Goal: Transaction & Acquisition: Book appointment/travel/reservation

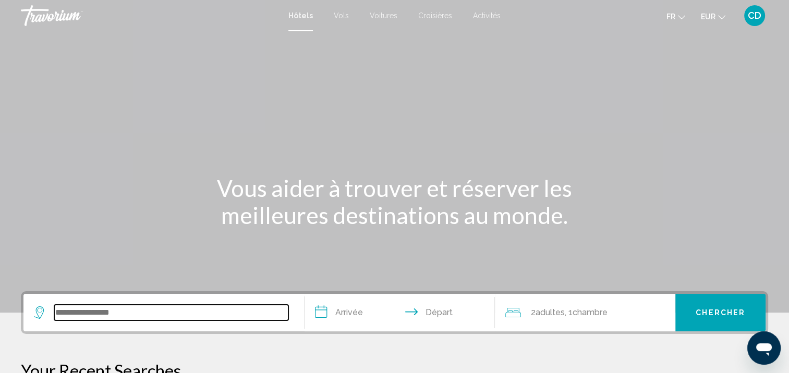
click at [219, 317] on input "Search widget" at bounding box center [171, 313] width 234 height 16
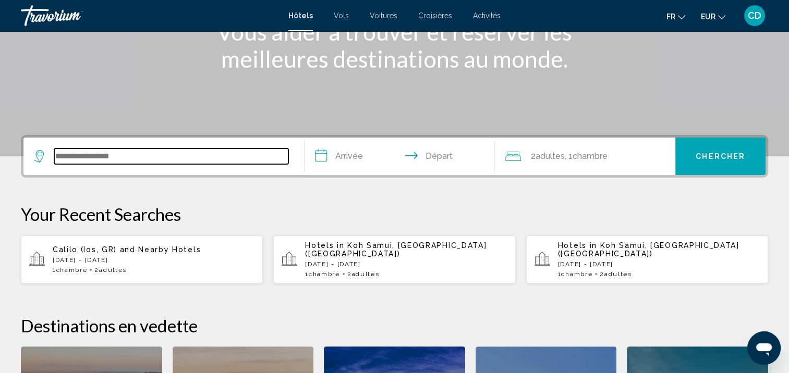
scroll to position [257, 0]
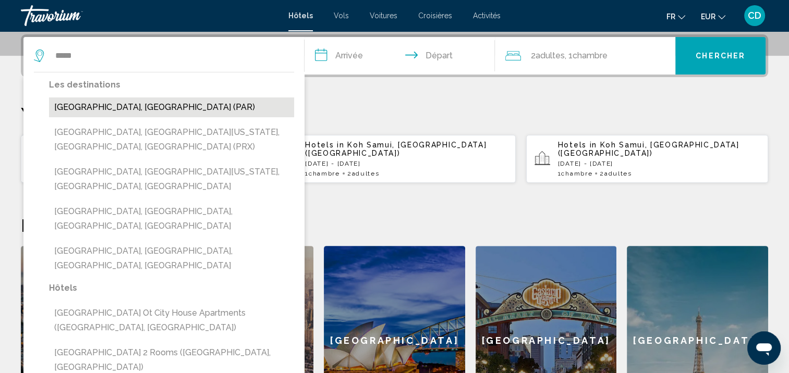
click at [127, 113] on button "[GEOGRAPHIC_DATA], [GEOGRAPHIC_DATA] (PAR)" at bounding box center [171, 107] width 245 height 20
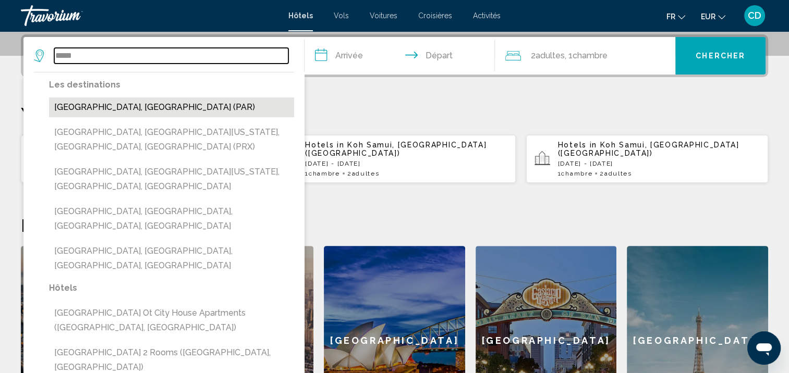
type input "**********"
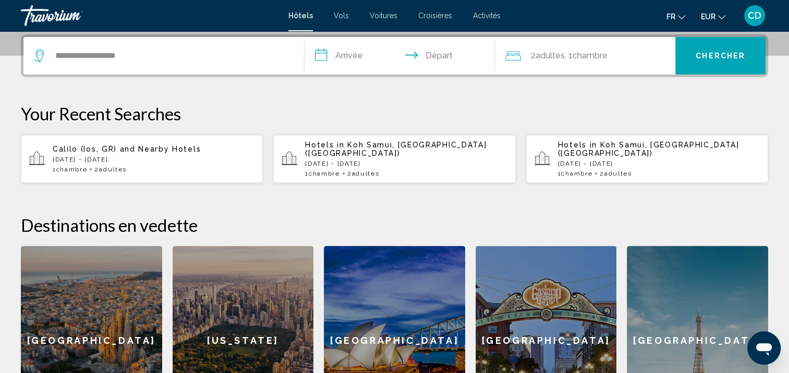
click at [337, 54] on input "**********" at bounding box center [401, 57] width 195 height 41
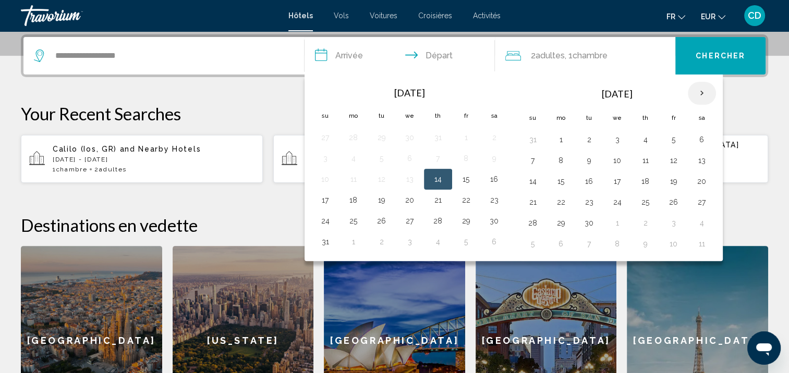
click at [693, 94] on th "Next month" at bounding box center [701, 93] width 28 height 23
click at [673, 224] on button "28" at bounding box center [673, 223] width 17 height 15
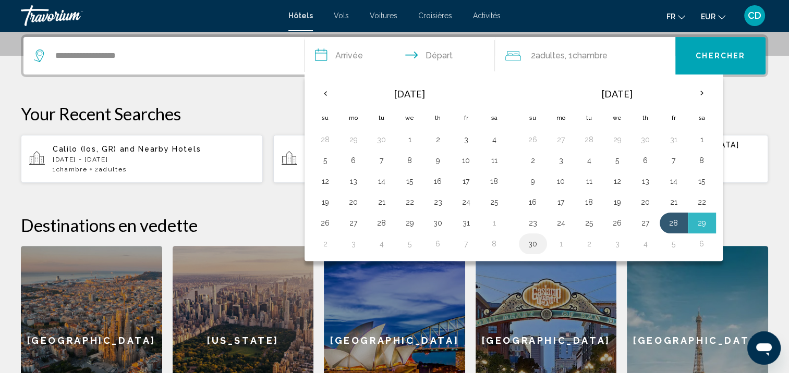
click at [531, 239] on button "30" at bounding box center [532, 244] width 17 height 15
type input "**********"
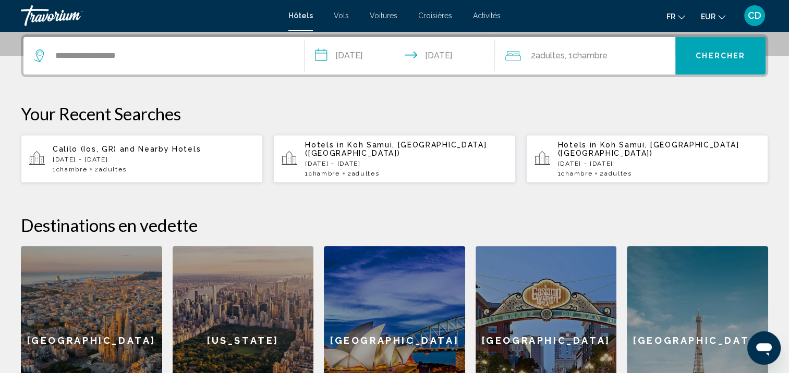
click at [712, 53] on span "Chercher" at bounding box center [720, 56] width 50 height 8
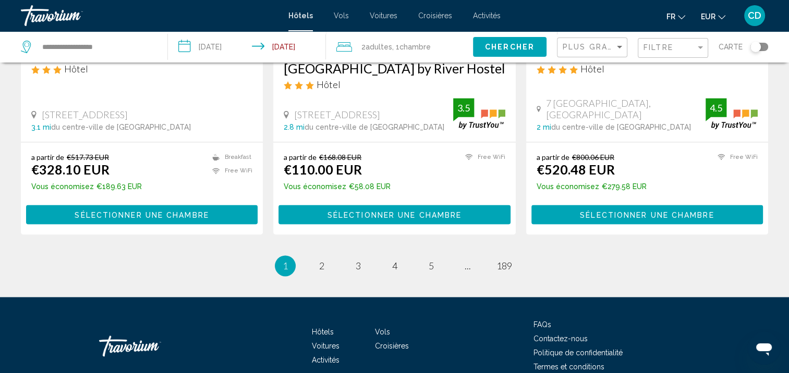
scroll to position [1459, 0]
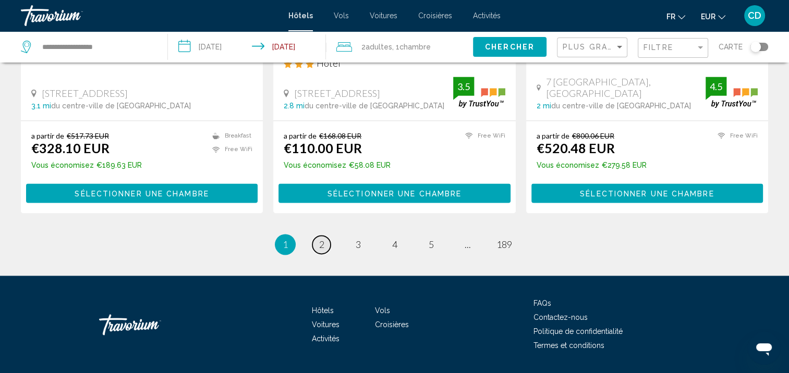
click at [322, 243] on span "2" at bounding box center [321, 244] width 5 height 11
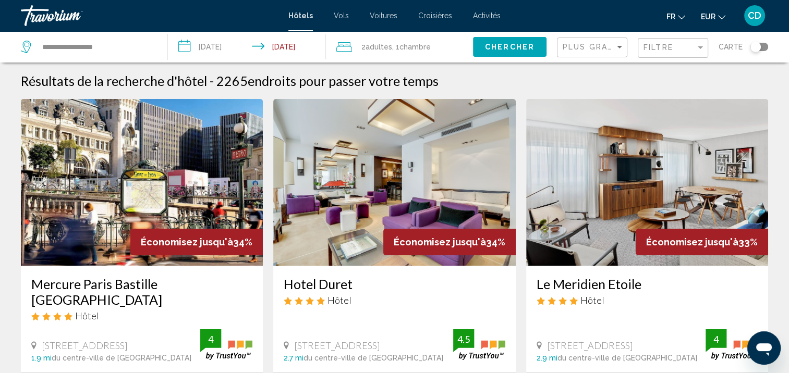
scroll to position [52, 0]
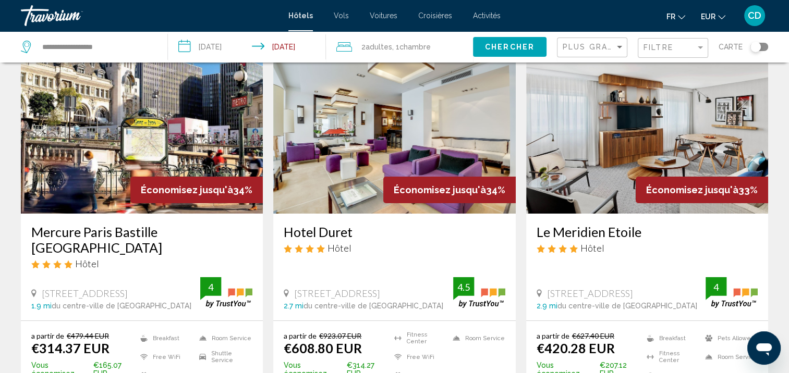
click at [690, 145] on img "Main content" at bounding box center [647, 130] width 242 height 167
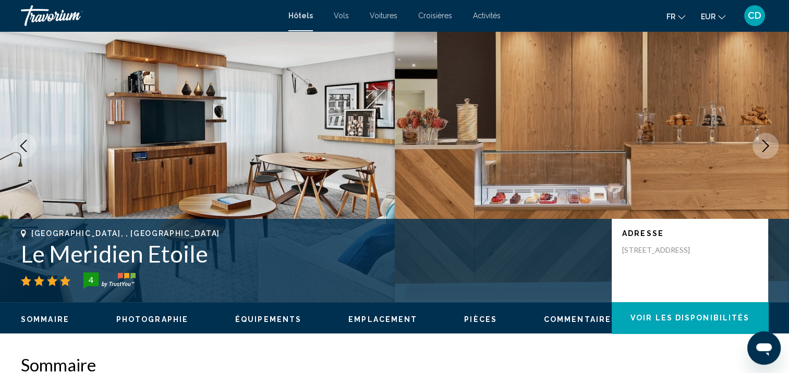
scroll to position [53, 0]
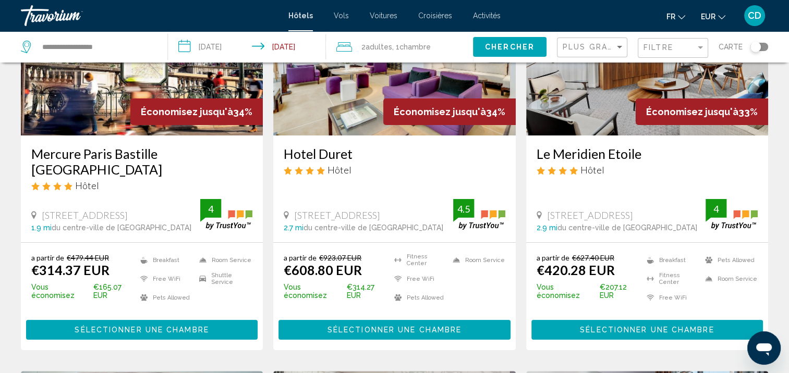
scroll to position [52, 0]
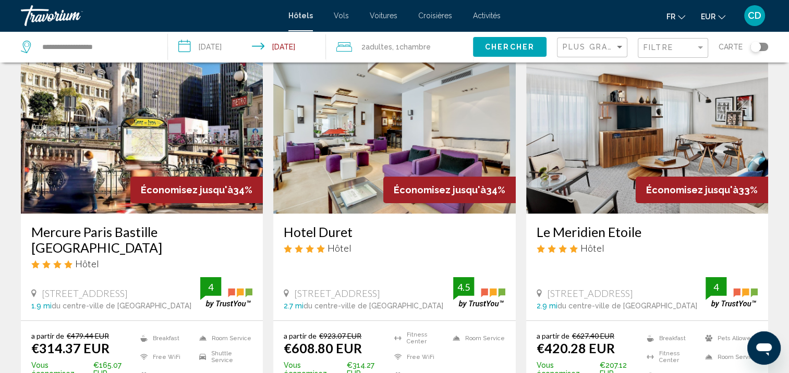
click at [603, 133] on img "Main content" at bounding box center [647, 130] width 242 height 167
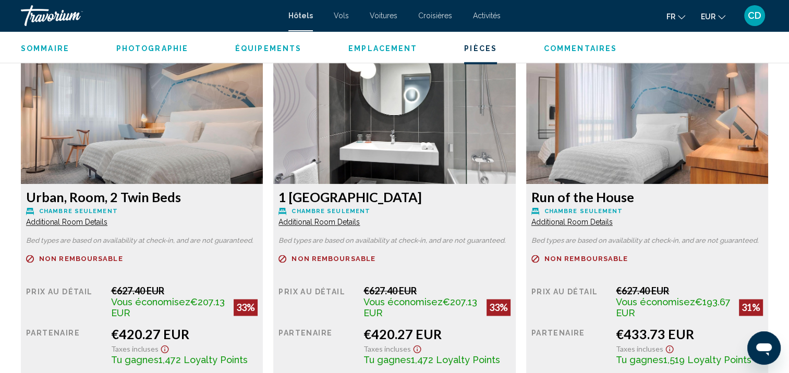
scroll to position [1460, 0]
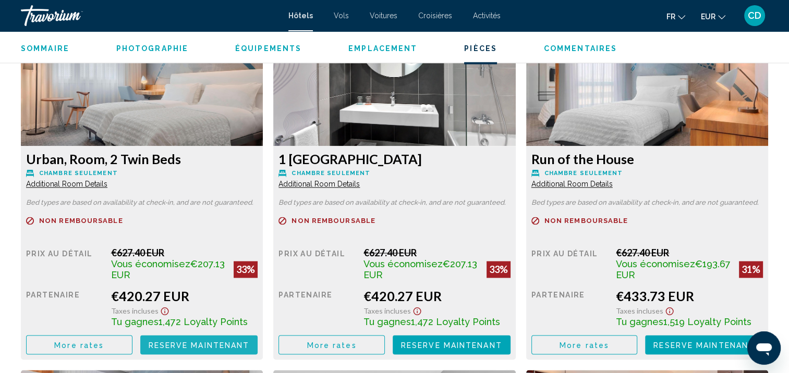
click at [186, 344] on span "Reserve maintenant" at bounding box center [199, 345] width 101 height 8
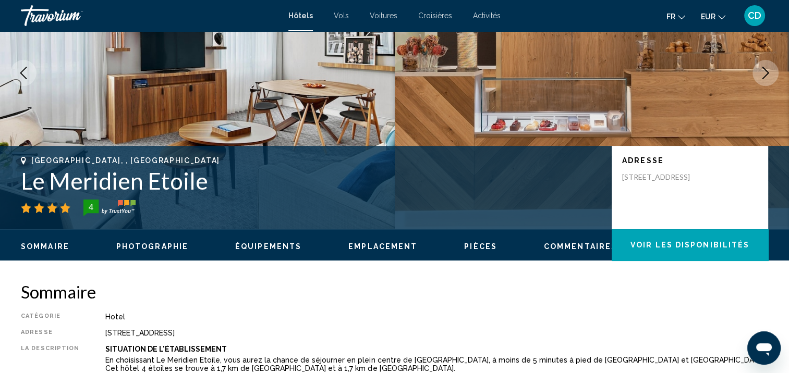
scroll to position [53, 0]
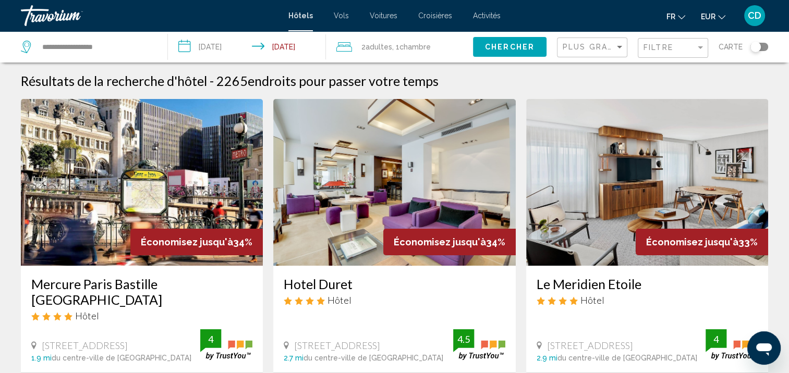
click at [764, 47] on div "Toggle map" at bounding box center [759, 47] width 18 height 8
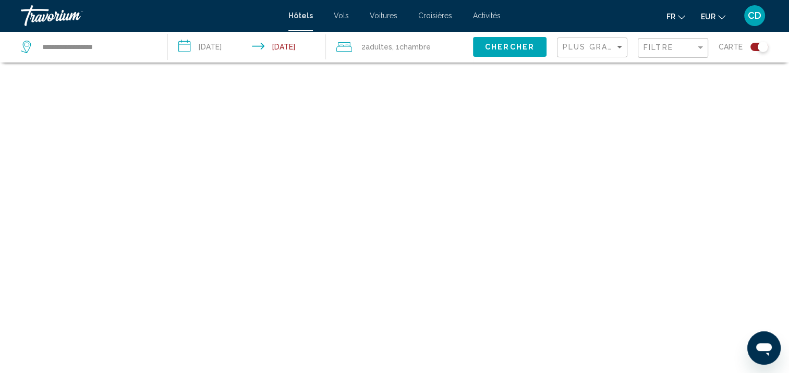
scroll to position [63, 0]
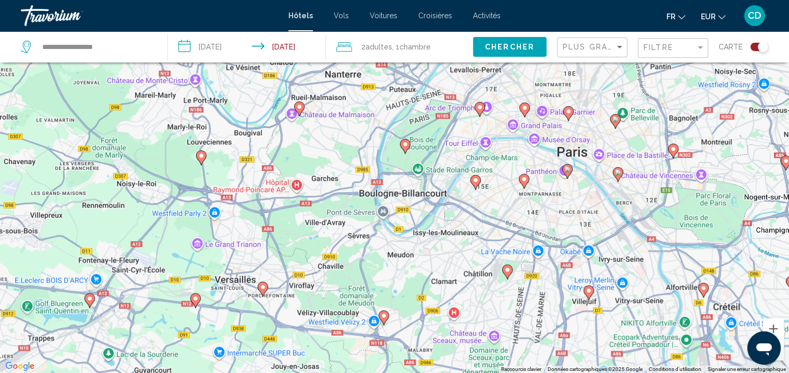
drag, startPoint x: 331, startPoint y: 125, endPoint x: 406, endPoint y: 298, distance: 187.9
click at [406, 298] on div "Pour activer le glissement avec le clavier, appuyez sur Alt+Entrée. Une fois ce…" at bounding box center [394, 186] width 789 height 373
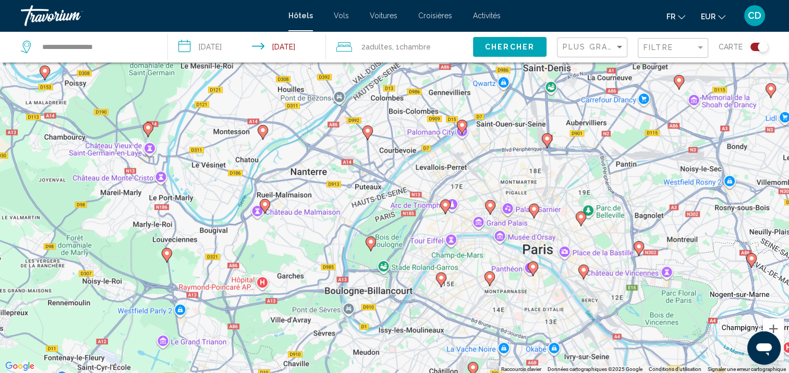
drag, startPoint x: 450, startPoint y: 172, endPoint x: 415, endPoint y: 269, distance: 102.9
click at [415, 269] on div "Pour activer le glissement avec le clavier, appuyez sur Alt+Entrée. Une fois ce…" at bounding box center [394, 186] width 789 height 373
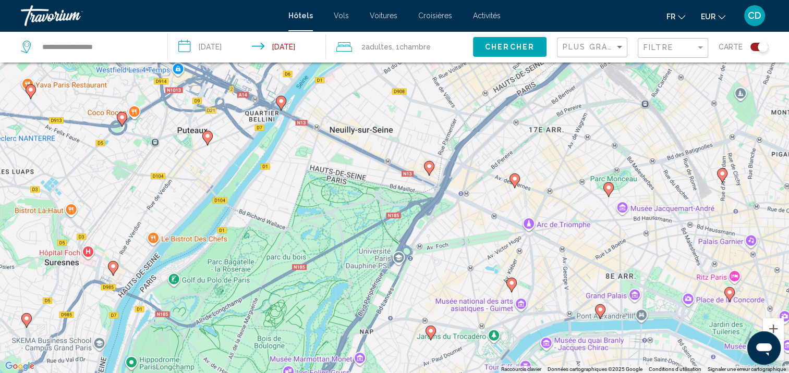
drag, startPoint x: 473, startPoint y: 156, endPoint x: 451, endPoint y: 248, distance: 93.9
click at [451, 248] on div "Pour activer le glissement avec le clavier, appuyez sur Alt+Entrée. Une fois ce…" at bounding box center [394, 186] width 789 height 373
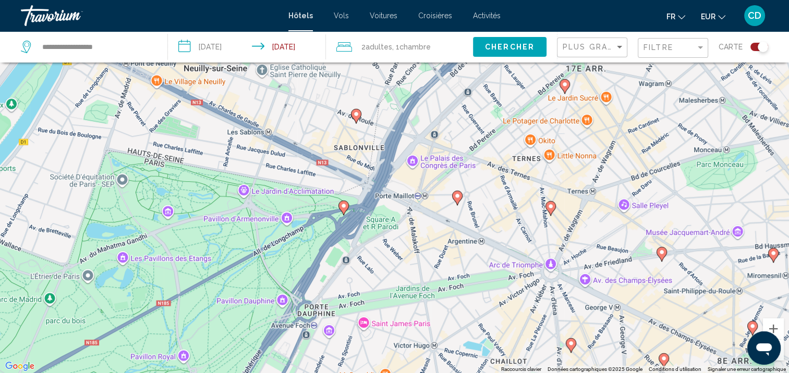
drag, startPoint x: 486, startPoint y: 246, endPoint x: 437, endPoint y: 249, distance: 49.1
click at [437, 249] on div "Pour activer le glissement avec le clavier, appuyez sur Alt+Entrée. Une fois ce…" at bounding box center [394, 186] width 789 height 373
click at [459, 199] on icon "Main content" at bounding box center [456, 198] width 9 height 14
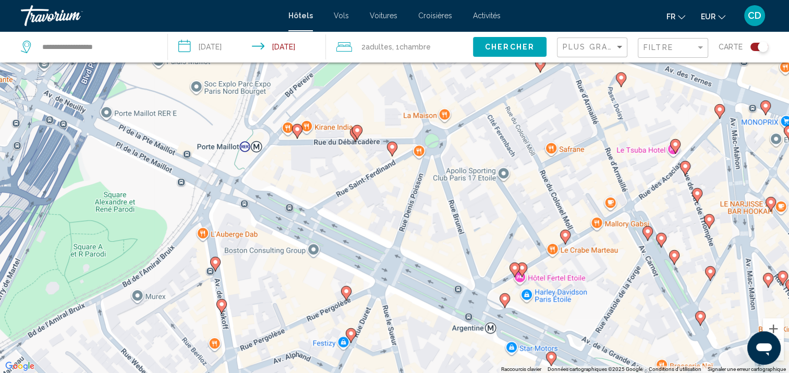
click at [392, 148] on image "Main content" at bounding box center [392, 147] width 6 height 6
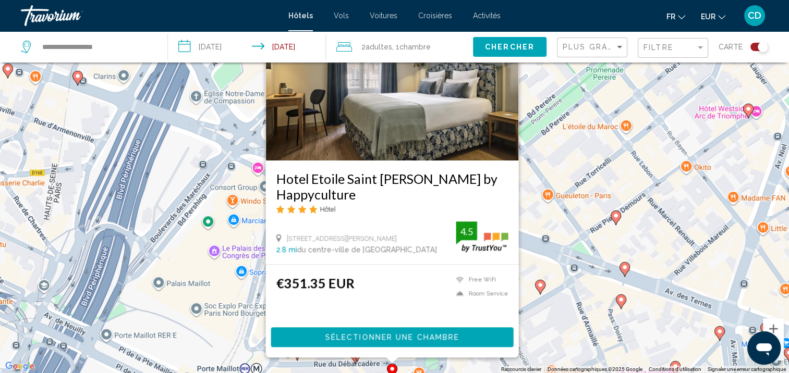
click at [538, 216] on div "Pour naviguer, appuyez sur les touches fléchées. Pour activer le glissement ave…" at bounding box center [394, 186] width 789 height 373
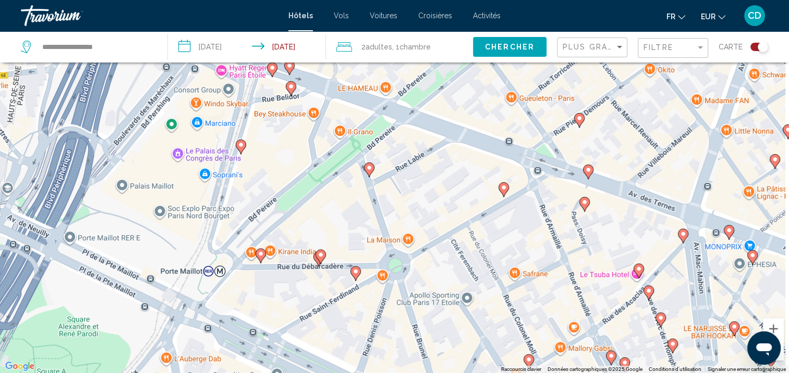
drag, startPoint x: 451, startPoint y: 316, endPoint x: 414, endPoint y: 217, distance: 106.0
click at [414, 217] on div "Pour naviguer, appuyez sur les touches fléchées. Pour activer le glissement ave…" at bounding box center [394, 186] width 789 height 373
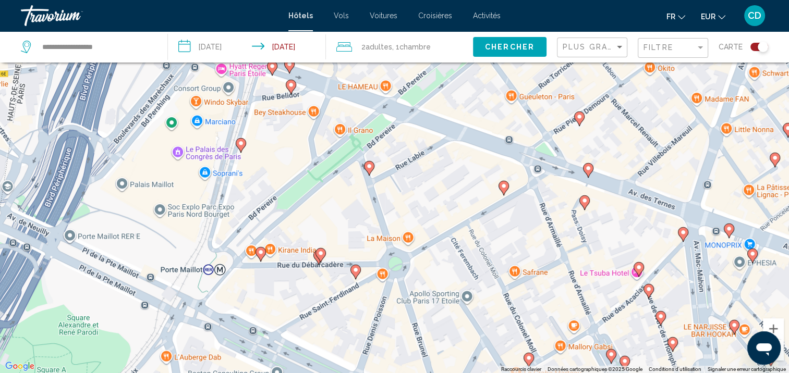
click at [502, 189] on image "Main content" at bounding box center [503, 186] width 6 height 6
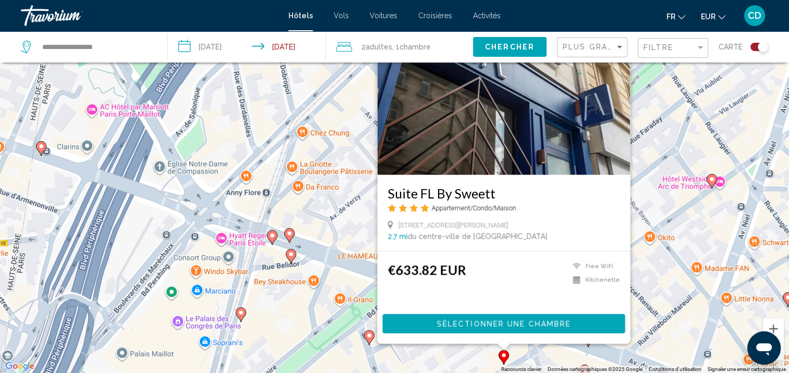
click at [348, 222] on div "Pour activer le glissement avec le clavier, appuyez sur Alt+Entrée. Une fois ce…" at bounding box center [394, 186] width 789 height 373
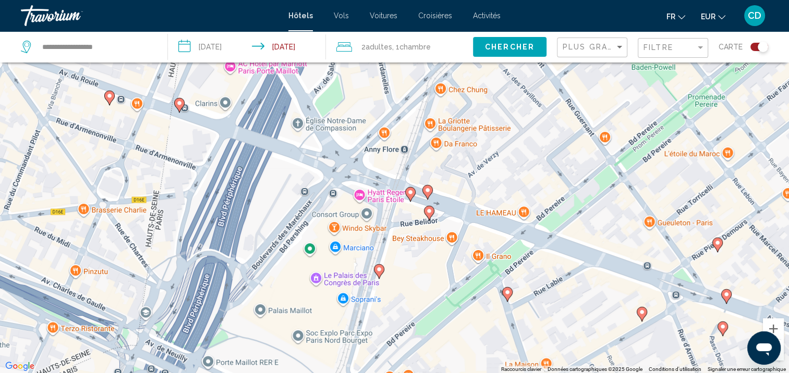
drag, startPoint x: 313, startPoint y: 225, endPoint x: 447, endPoint y: 177, distance: 142.1
click at [447, 177] on div "Pour activer le glissement avec le clavier, appuyez sur Alt+Entrée. Une fois ce…" at bounding box center [394, 186] width 789 height 373
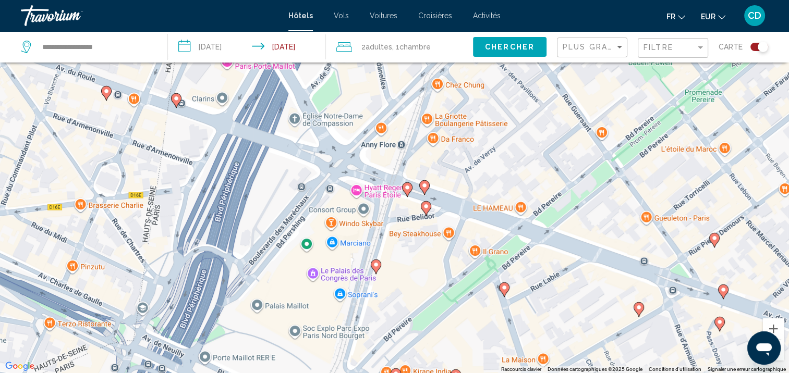
click at [407, 190] on image "Main content" at bounding box center [407, 188] width 6 height 6
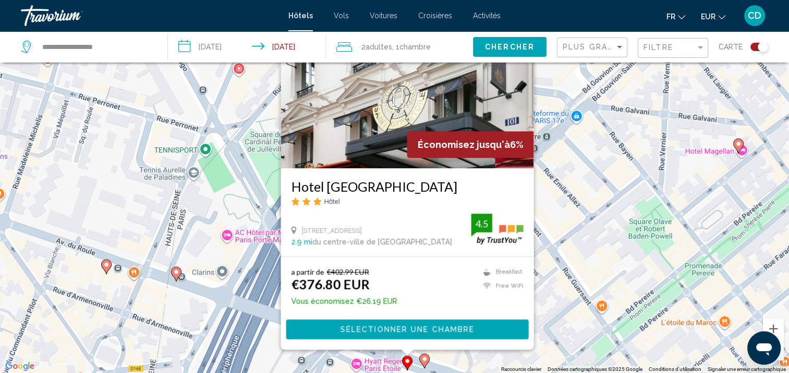
click at [545, 213] on div "Pour activer le glissement avec le clavier, appuyez sur Alt+Entrée. Une fois ce…" at bounding box center [394, 186] width 789 height 373
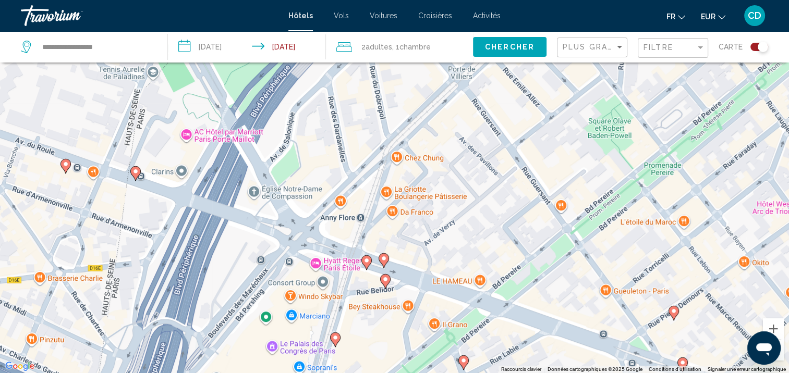
drag, startPoint x: 517, startPoint y: 277, endPoint x: 475, endPoint y: 175, distance: 110.3
click at [475, 175] on div "Pour activer le glissement avec le clavier, appuyez sur Alt+Entrée. Une fois ce…" at bounding box center [394, 186] width 789 height 373
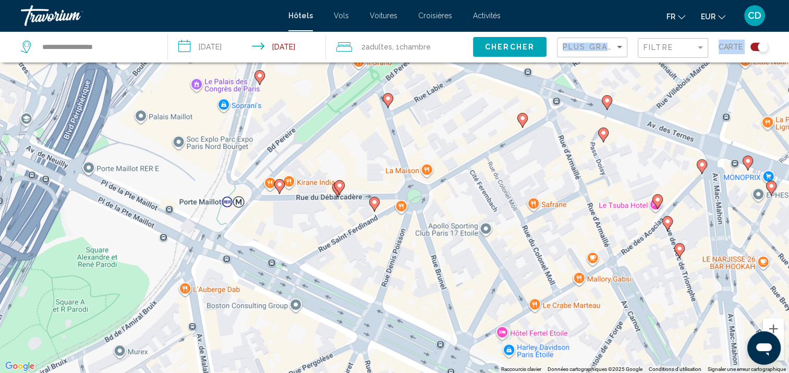
drag, startPoint x: 471, startPoint y: 305, endPoint x: 505, endPoint y: 41, distance: 266.4
click at [505, 41] on div "**********" at bounding box center [394, 218] width 789 height 436
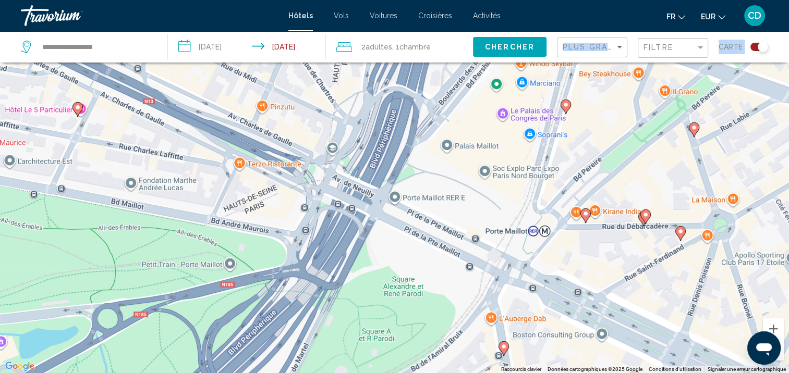
drag, startPoint x: 458, startPoint y: 254, endPoint x: 629, endPoint y: 315, distance: 181.5
click at [629, 315] on div "Pour activer le glissement avec le clavier, appuyez sur Alt+Entrée. Une fois ce…" at bounding box center [394, 186] width 789 height 373
click at [567, 106] on image "Main content" at bounding box center [565, 105] width 6 height 6
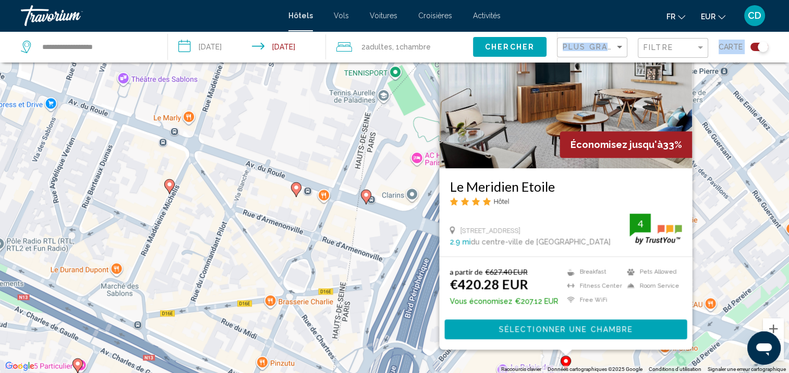
click at [710, 244] on div "Pour activer le glissement avec le clavier, appuyez sur Alt+Entrée. Une fois ce…" at bounding box center [394, 186] width 789 height 373
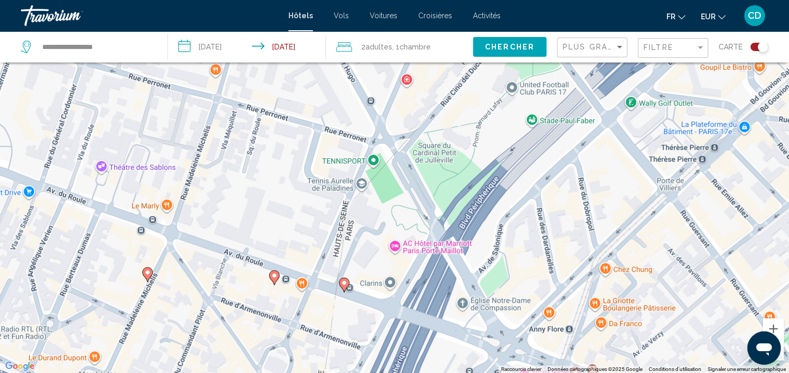
drag, startPoint x: 658, startPoint y: 252, endPoint x: 592, endPoint y: 187, distance: 93.6
click at [594, 190] on div "Pour activer le glissement avec le clavier, appuyez sur Alt+Entrée. Une fois ce…" at bounding box center [394, 186] width 789 height 373
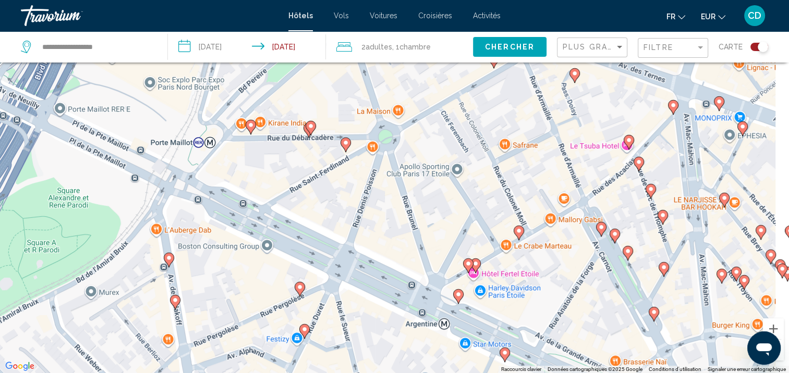
drag, startPoint x: 603, startPoint y: 219, endPoint x: 388, endPoint y: 97, distance: 247.2
click at [388, 97] on div "Pour activer le glissement avec le clavier, appuyez sur Alt+Entrée. Une fois ce…" at bounding box center [394, 186] width 789 height 373
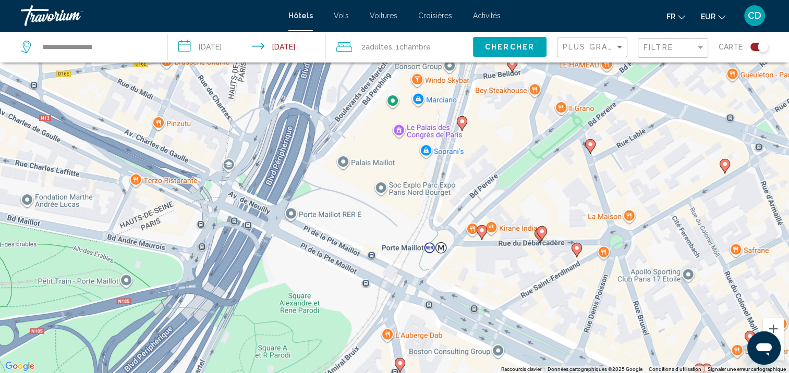
drag, startPoint x: 378, startPoint y: 131, endPoint x: 642, endPoint y: 256, distance: 292.1
click at [642, 256] on div "Pour activer le glissement avec le clavier, appuyez sur Alt+Entrée. Une fois ce…" at bounding box center [394, 186] width 789 height 373
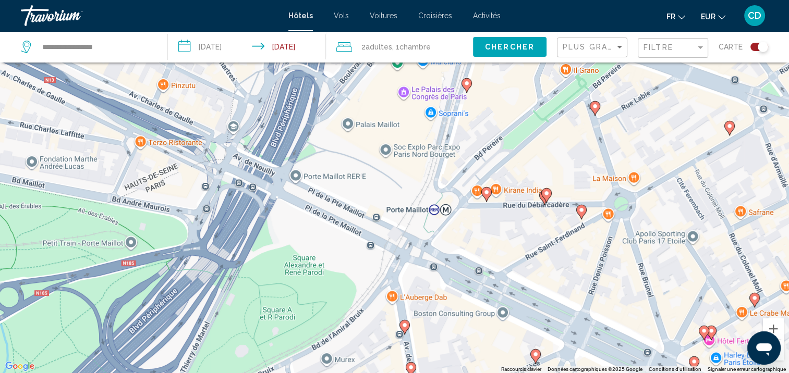
drag, startPoint x: 469, startPoint y: 272, endPoint x: 474, endPoint y: 230, distance: 42.0
click at [474, 230] on div "Pour activer le glissement avec le clavier, appuyez sur Alt+Entrée. Une fois ce…" at bounding box center [394, 186] width 789 height 373
click at [485, 191] on image "Main content" at bounding box center [486, 192] width 6 height 6
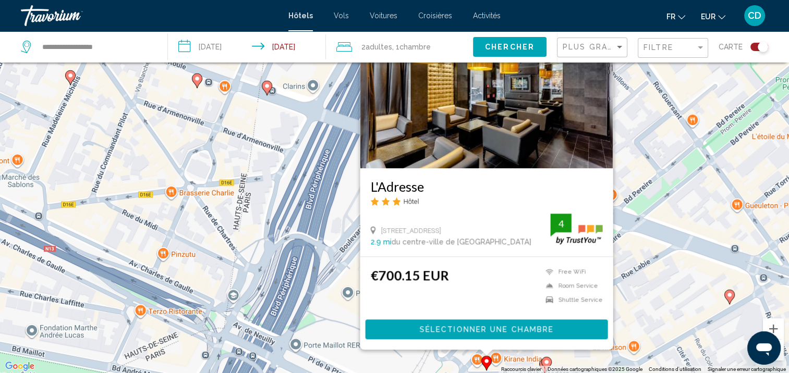
click at [630, 167] on div "Pour activer le glissement avec le clavier, appuyez sur Alt+Entrée. Une fois ce…" at bounding box center [394, 186] width 789 height 373
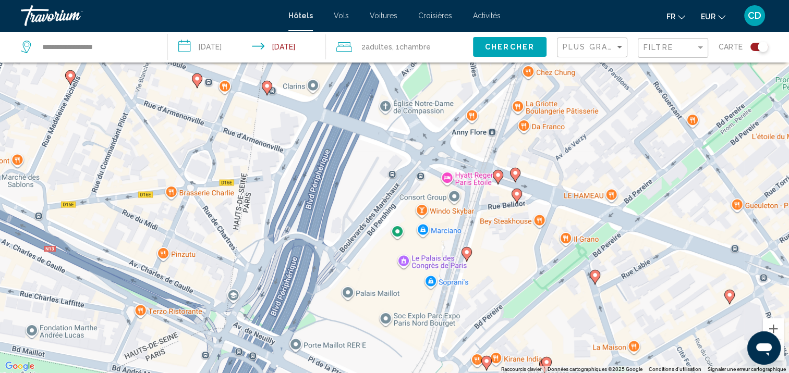
click at [496, 173] on image "Main content" at bounding box center [498, 175] width 6 height 6
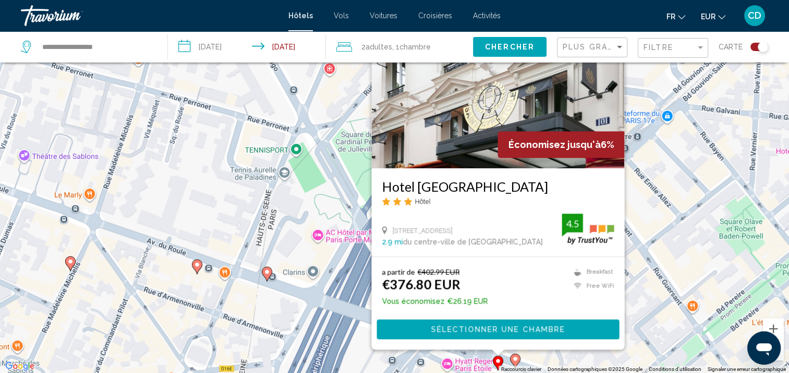
click at [645, 200] on div "Pour activer le glissement avec le clavier, appuyez sur Alt+Entrée. Une fois ce…" at bounding box center [394, 186] width 789 height 373
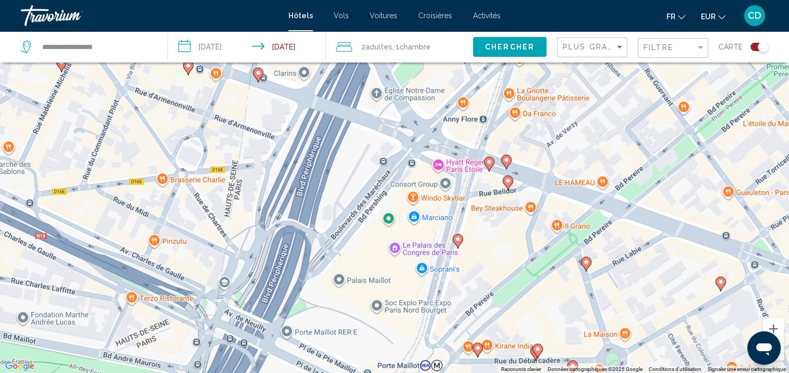
drag, startPoint x: 501, startPoint y: 323, endPoint x: 492, endPoint y: 122, distance: 200.9
click at [492, 122] on div "Pour activer le glissement avec le clavier, appuyez sur Alt+Entrée. Une fois ce…" at bounding box center [394, 186] width 789 height 373
click at [507, 182] on image "Main content" at bounding box center [508, 181] width 6 height 6
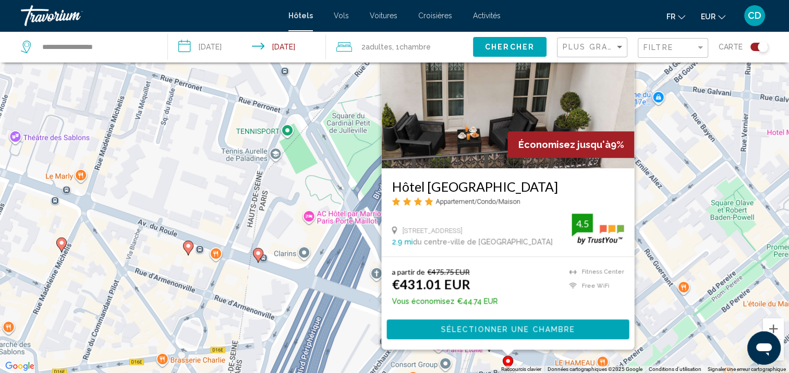
click at [643, 207] on div "Pour activer le glissement avec le clavier, appuyez sur Alt+Entrée. Une fois ce…" at bounding box center [394, 186] width 789 height 373
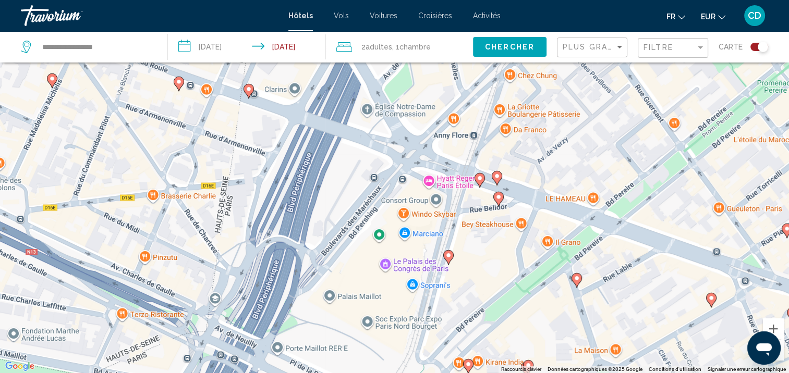
drag, startPoint x: 474, startPoint y: 334, endPoint x: 465, endPoint y: 169, distance: 165.5
click at [465, 169] on div "Pour activer le glissement avec le clavier, appuyez sur Alt+Entrée. Une fois ce…" at bounding box center [394, 186] width 789 height 373
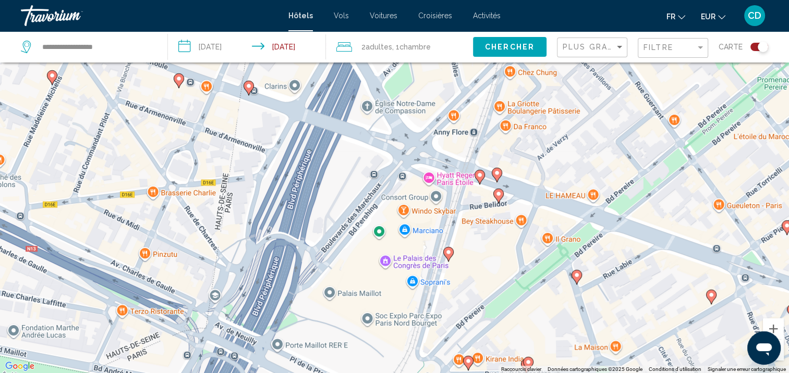
click at [498, 198] on icon "Main content" at bounding box center [497, 196] width 9 height 14
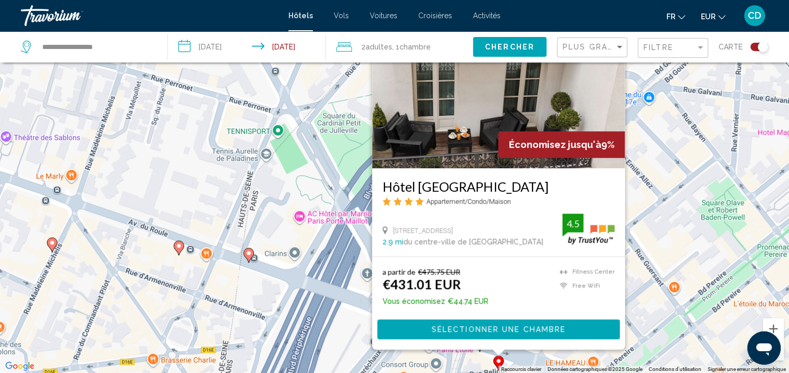
click at [647, 218] on div "Pour activer le glissement avec le clavier, appuyez sur Alt+Entrée. Une fois ce…" at bounding box center [394, 186] width 789 height 373
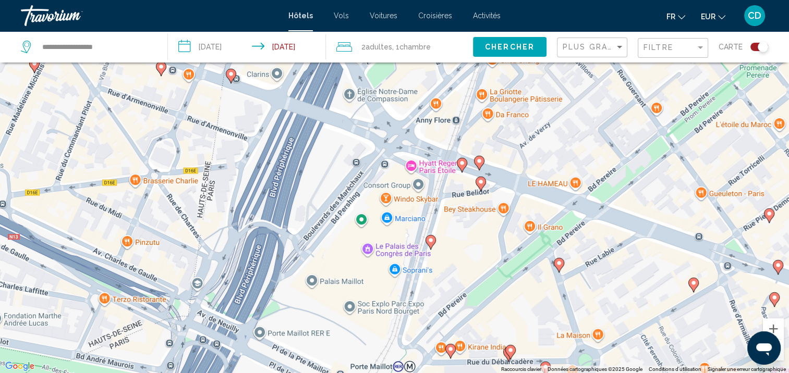
drag, startPoint x: 546, startPoint y: 346, endPoint x: 529, endPoint y: 158, distance: 188.5
click at [529, 158] on div "Pour activer le glissement avec le clavier, appuyez sur Alt+Entrée. Une fois ce…" at bounding box center [394, 186] width 789 height 373
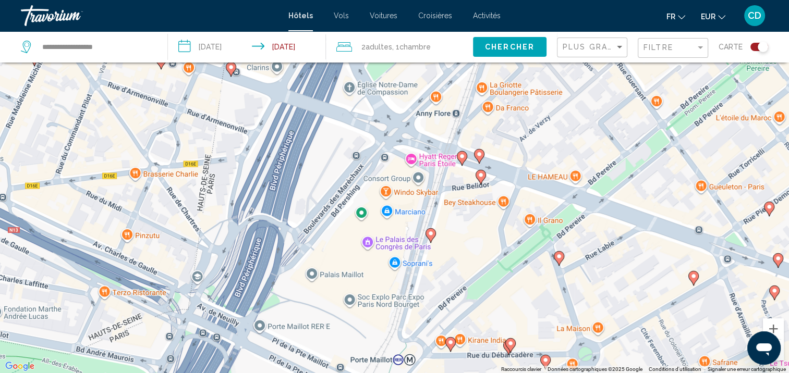
click at [559, 256] on image "Main content" at bounding box center [559, 256] width 6 height 6
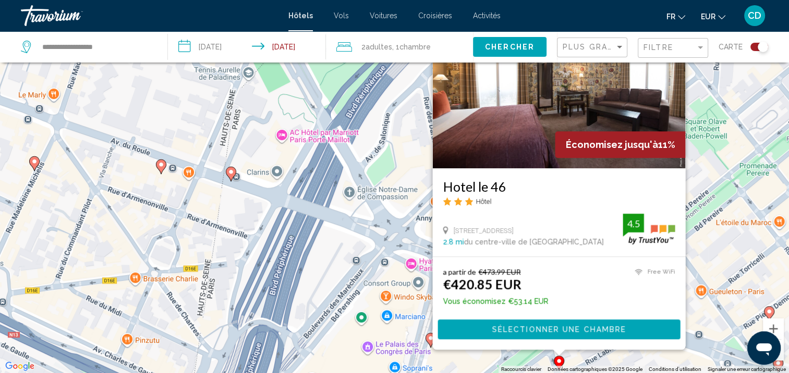
click at [403, 206] on div "Pour activer le glissement avec le clavier, appuyez sur Alt+Entrée. Une fois ce…" at bounding box center [394, 186] width 789 height 373
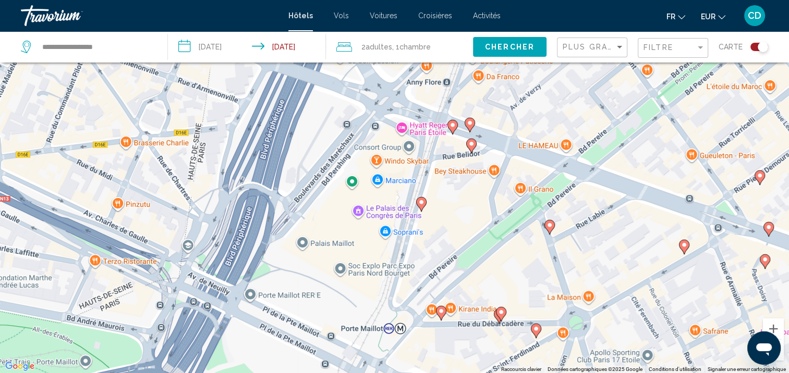
drag, startPoint x: 436, startPoint y: 288, endPoint x: 425, endPoint y: 154, distance: 134.9
click at [426, 152] on div "Pour activer le glissement avec le clavier, appuyez sur Alt+Entrée. Une fois ce…" at bounding box center [394, 186] width 789 height 373
click at [440, 312] on image "Main content" at bounding box center [440, 311] width 6 height 6
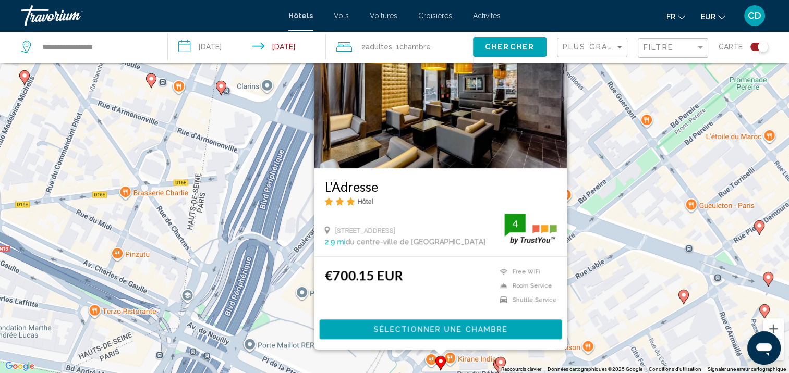
click at [267, 255] on div "Pour activer le glissement avec le clavier, appuyez sur Alt+Entrée. Une fois ce…" at bounding box center [394, 186] width 789 height 373
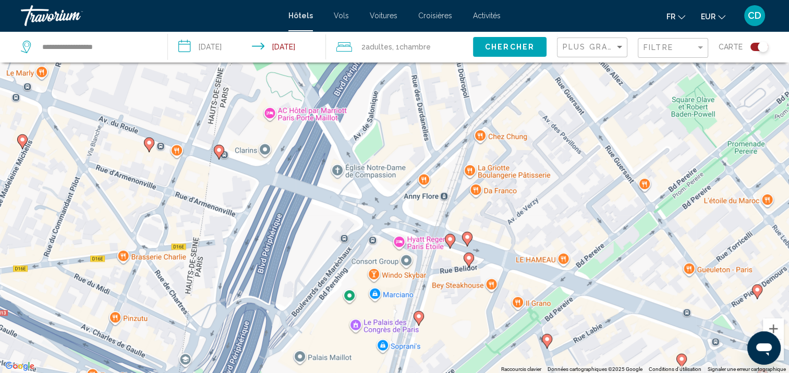
drag, startPoint x: 398, startPoint y: 229, endPoint x: 396, endPoint y: 300, distance: 70.9
click at [396, 300] on div "Pour activer le glissement avec le clavier, appuyez sur Alt+Entrée. Une fois ce…" at bounding box center [394, 186] width 789 height 373
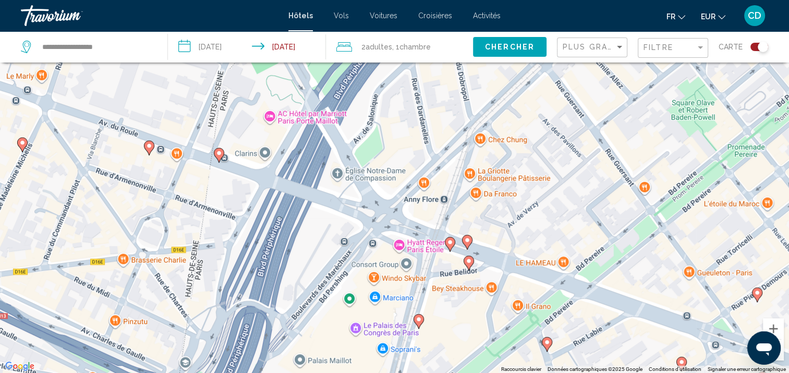
click at [465, 261] on icon "Main content" at bounding box center [467, 263] width 9 height 14
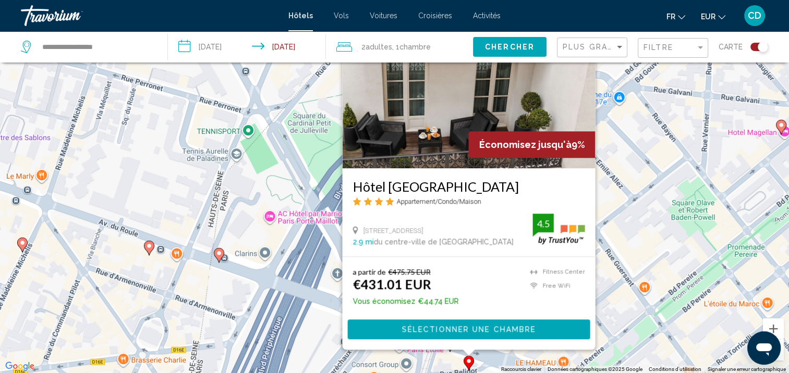
click at [284, 260] on div "Pour activer le glissement avec le clavier, appuyez sur Alt+Entrée. Une fois ce…" at bounding box center [394, 186] width 789 height 373
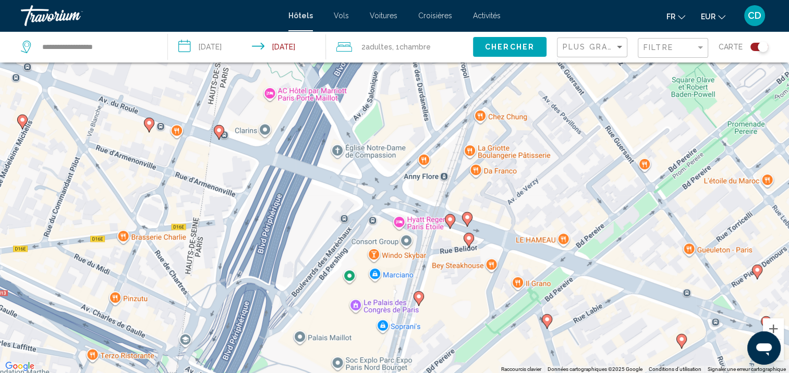
drag, startPoint x: 390, startPoint y: 250, endPoint x: 391, endPoint y: 127, distance: 122.5
click at [391, 127] on div "Pour activer le glissement avec le clavier, appuyez sur Alt+Entrée. Une fois ce…" at bounding box center [394, 186] width 789 height 373
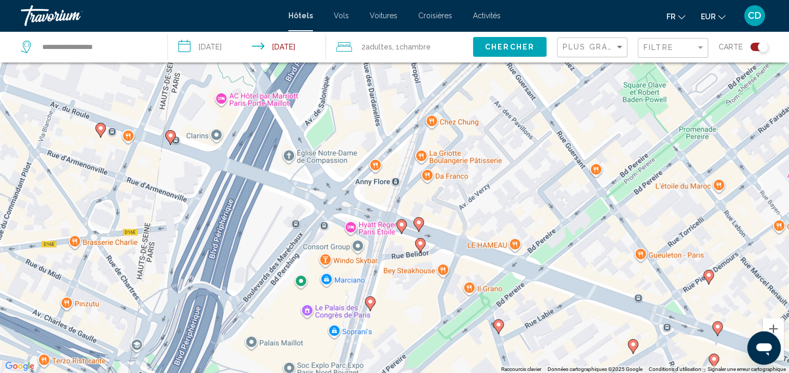
drag, startPoint x: 384, startPoint y: 227, endPoint x: 330, endPoint y: 231, distance: 53.8
click at [330, 231] on div "Pour activer le glissement avec le clavier, appuyez sur Alt+Entrée. Une fois ce…" at bounding box center [394, 186] width 789 height 373
click at [393, 46] on span ", 1 Chambre pièces" at bounding box center [411, 47] width 39 height 15
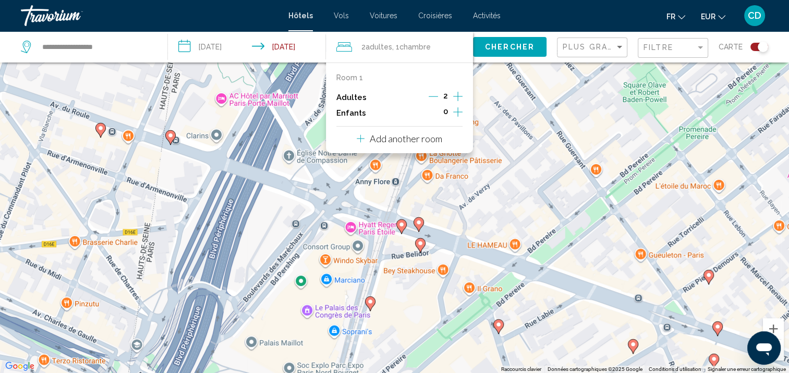
click at [458, 94] on icon "Increment adults" at bounding box center [457, 96] width 9 height 9
click at [507, 45] on span "Chercher" at bounding box center [510, 47] width 50 height 8
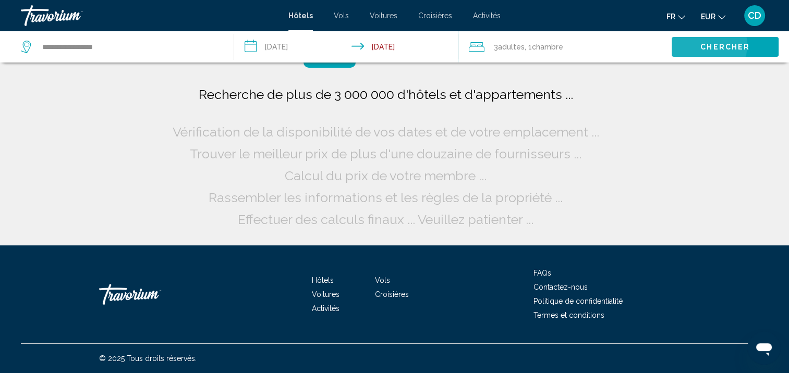
scroll to position [0, 0]
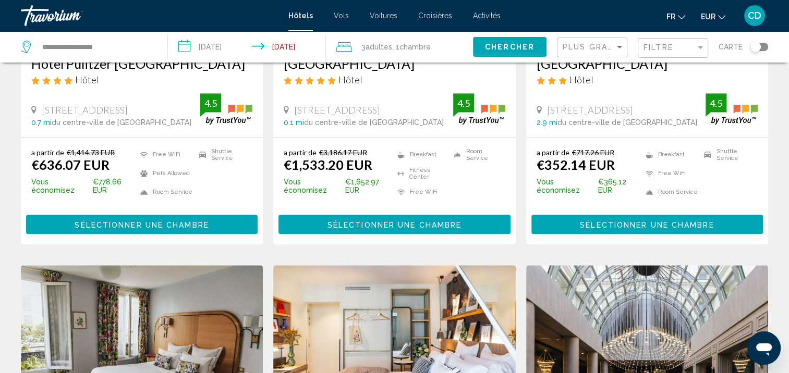
scroll to position [469, 0]
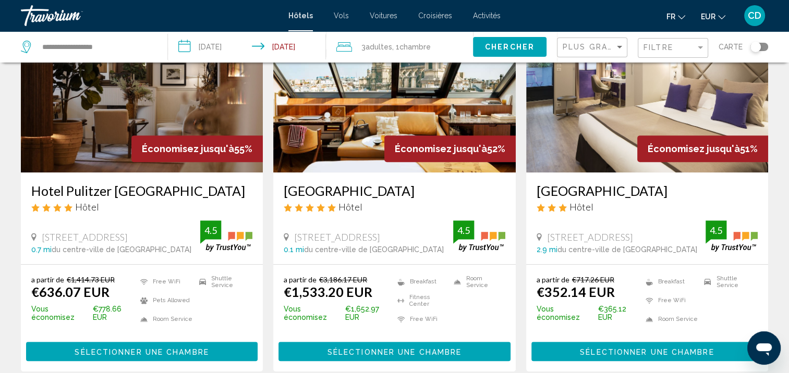
click at [760, 46] on div "Toggle map" at bounding box center [755, 47] width 10 height 10
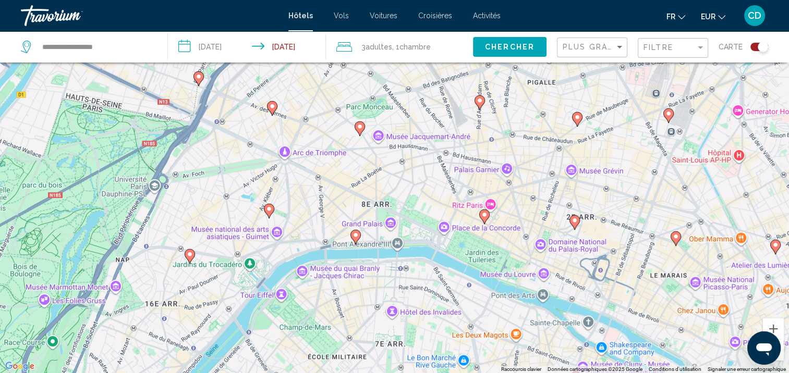
drag, startPoint x: 288, startPoint y: 117, endPoint x: 568, endPoint y: 323, distance: 347.8
click at [568, 323] on div "Pour activer le glissement avec le clavier, appuyez sur Alt+Entrée. Une fois ce…" at bounding box center [394, 186] width 789 height 373
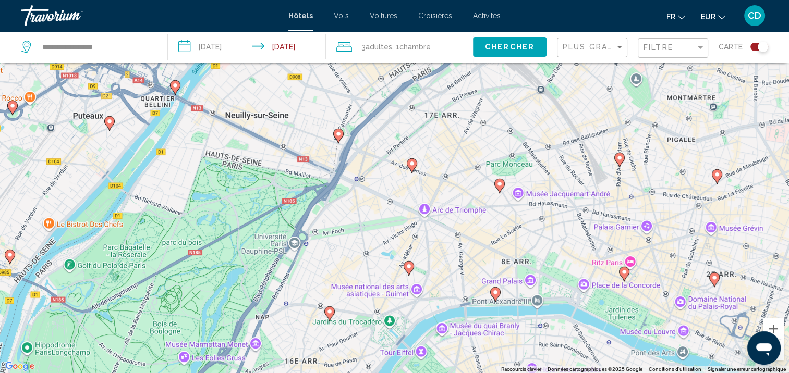
drag, startPoint x: 309, startPoint y: 199, endPoint x: 458, endPoint y: 257, distance: 159.4
click at [458, 257] on div "Pour activer le glissement avec le clavier, appuyez sur Alt+Entrée. Une fois ce…" at bounding box center [394, 186] width 789 height 373
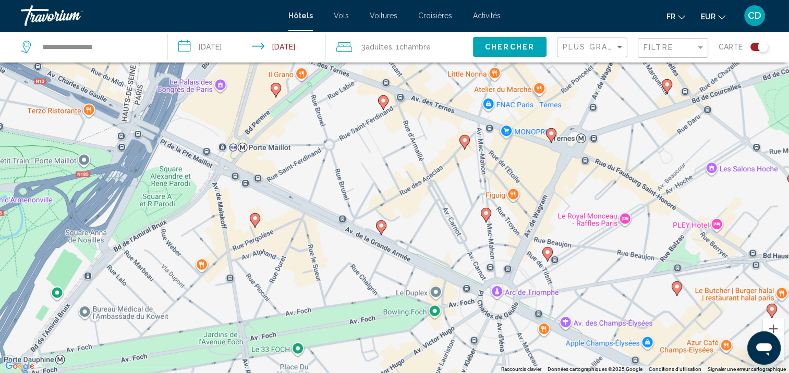
drag, startPoint x: 395, startPoint y: 134, endPoint x: 394, endPoint y: 259, distance: 124.0
click at [394, 259] on div "Pour activer le glissement avec le clavier, appuyez sur Alt+Entrée. Une fois ce…" at bounding box center [394, 186] width 789 height 373
click at [275, 88] on image "Main content" at bounding box center [276, 88] width 6 height 6
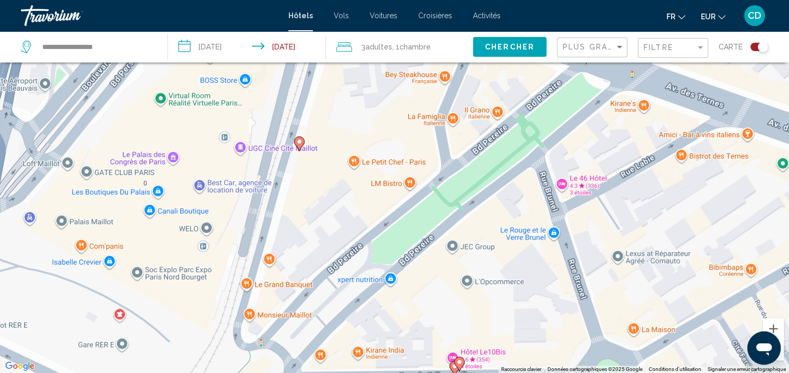
click at [302, 140] on image "Main content" at bounding box center [299, 142] width 6 height 6
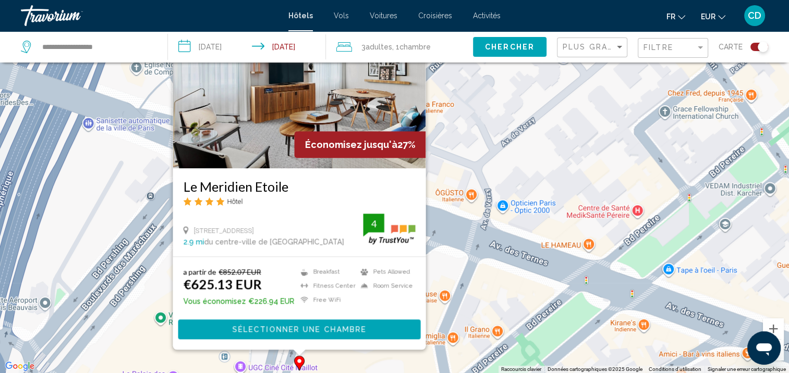
click at [400, 50] on span ", 1 Chambre pièces" at bounding box center [411, 47] width 39 height 15
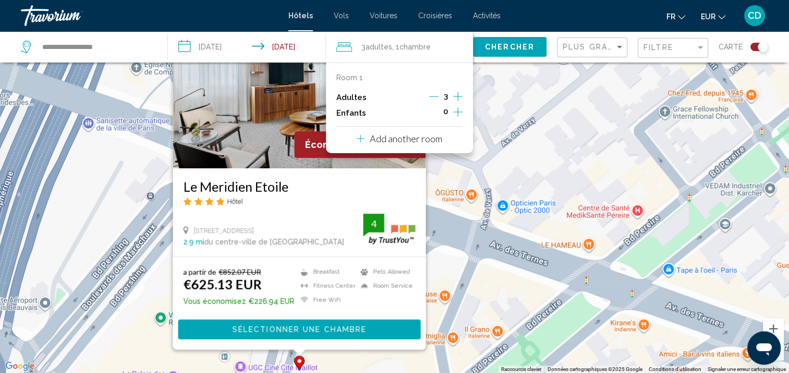
click at [432, 93] on icon "Decrement adults" at bounding box center [433, 96] width 9 height 9
click at [516, 52] on button "Chercher" at bounding box center [509, 46] width 73 height 19
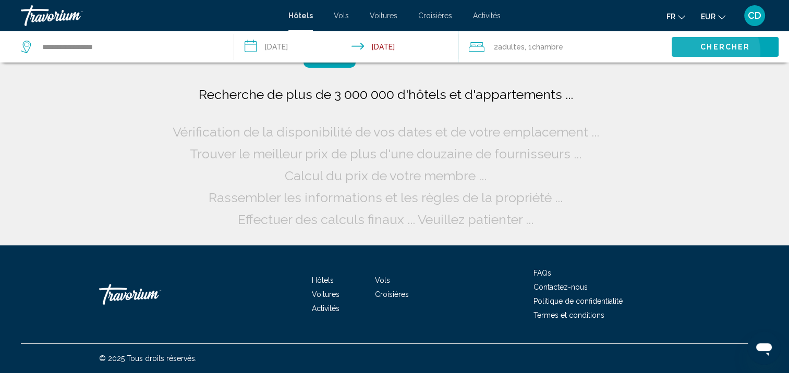
scroll to position [0, 0]
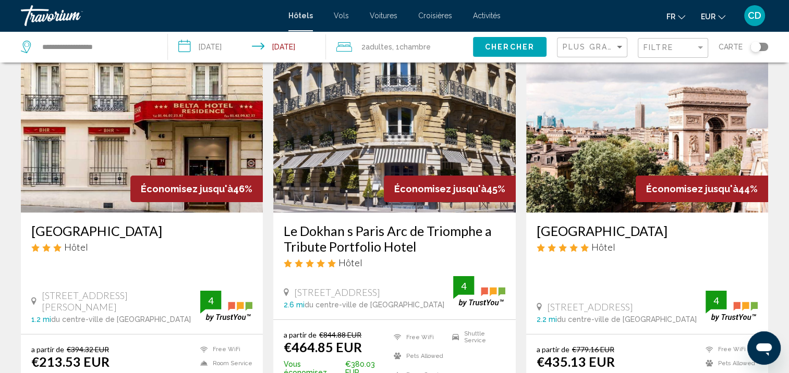
scroll to position [52, 0]
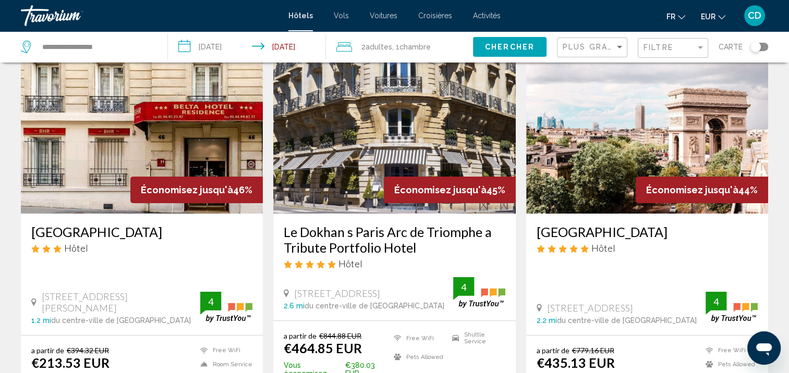
click at [607, 182] on img "Main content" at bounding box center [647, 130] width 242 height 167
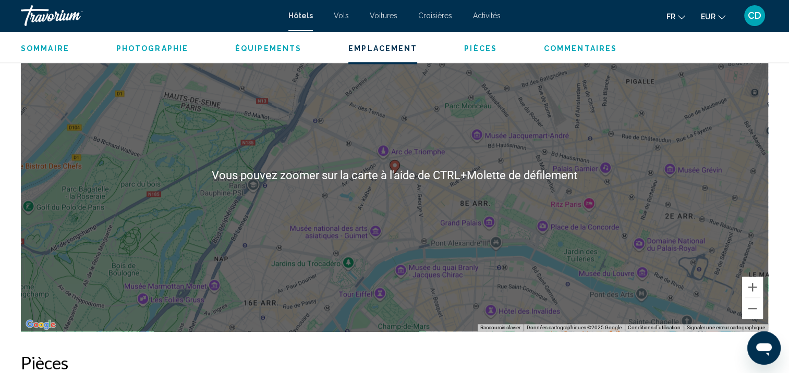
scroll to position [991, 0]
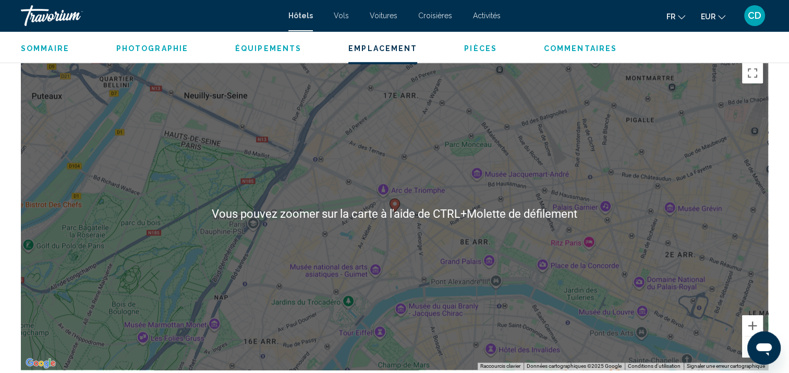
click at [540, 186] on div "Pour activer le glissement avec le clavier, appuyez sur Alt+Entrée. Une fois ce…" at bounding box center [394, 213] width 747 height 313
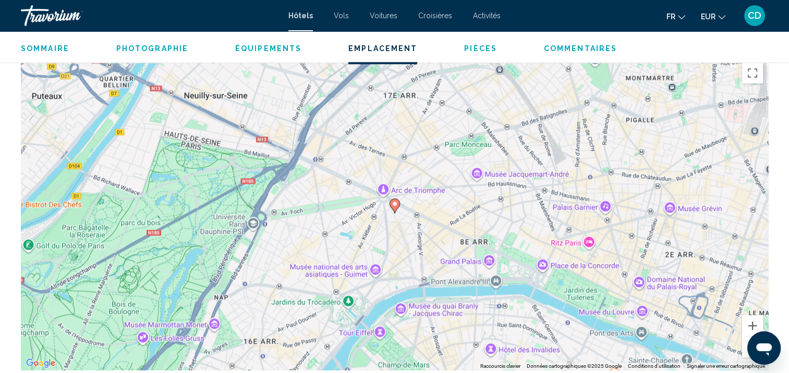
click at [406, 196] on div "Pour activer le glissement avec le clavier, appuyez sur Alt+Entrée. Une fois ce…" at bounding box center [394, 213] width 747 height 313
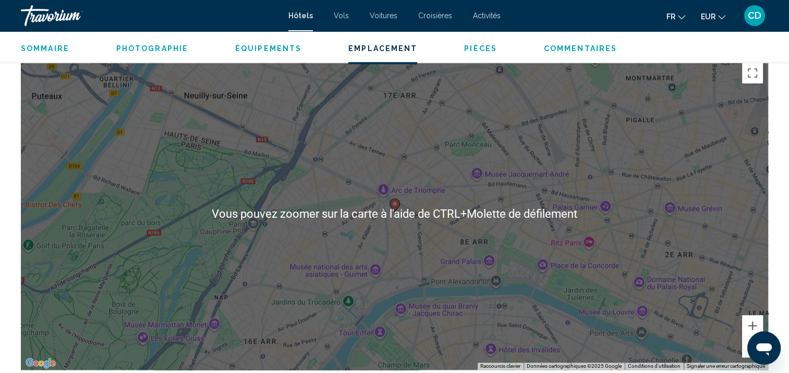
click at [427, 181] on div "Pour activer le glissement avec le clavier, appuyez sur Alt+Entrée. Une fois ce…" at bounding box center [394, 213] width 747 height 313
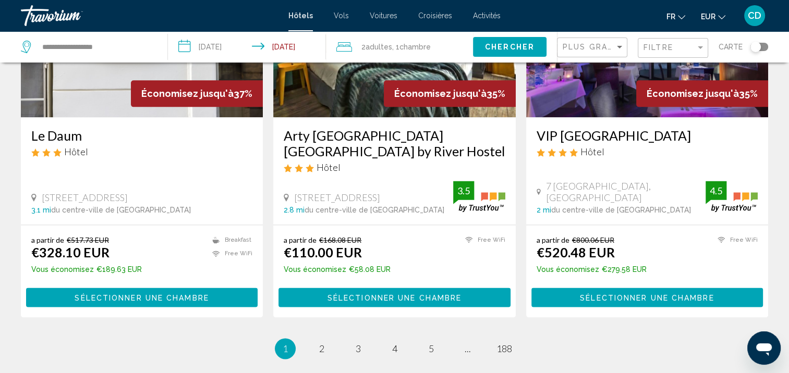
scroll to position [1407, 0]
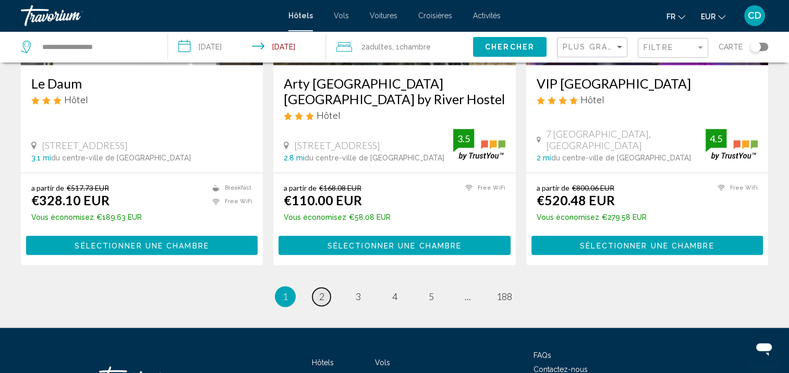
click at [322, 298] on span "2" at bounding box center [321, 296] width 5 height 11
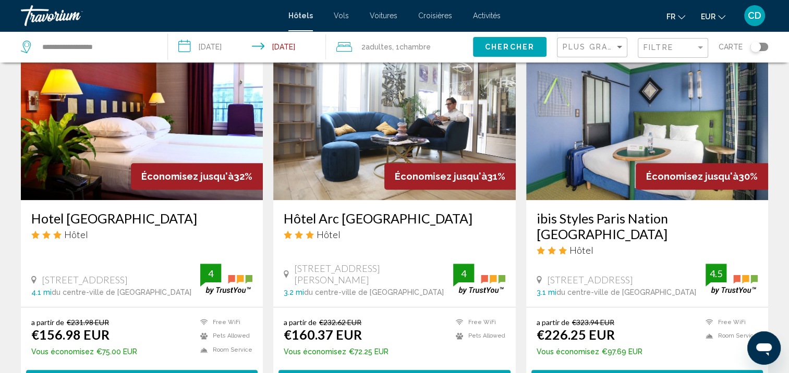
scroll to position [782, 0]
